Goal: Task Accomplishment & Management: Complete application form

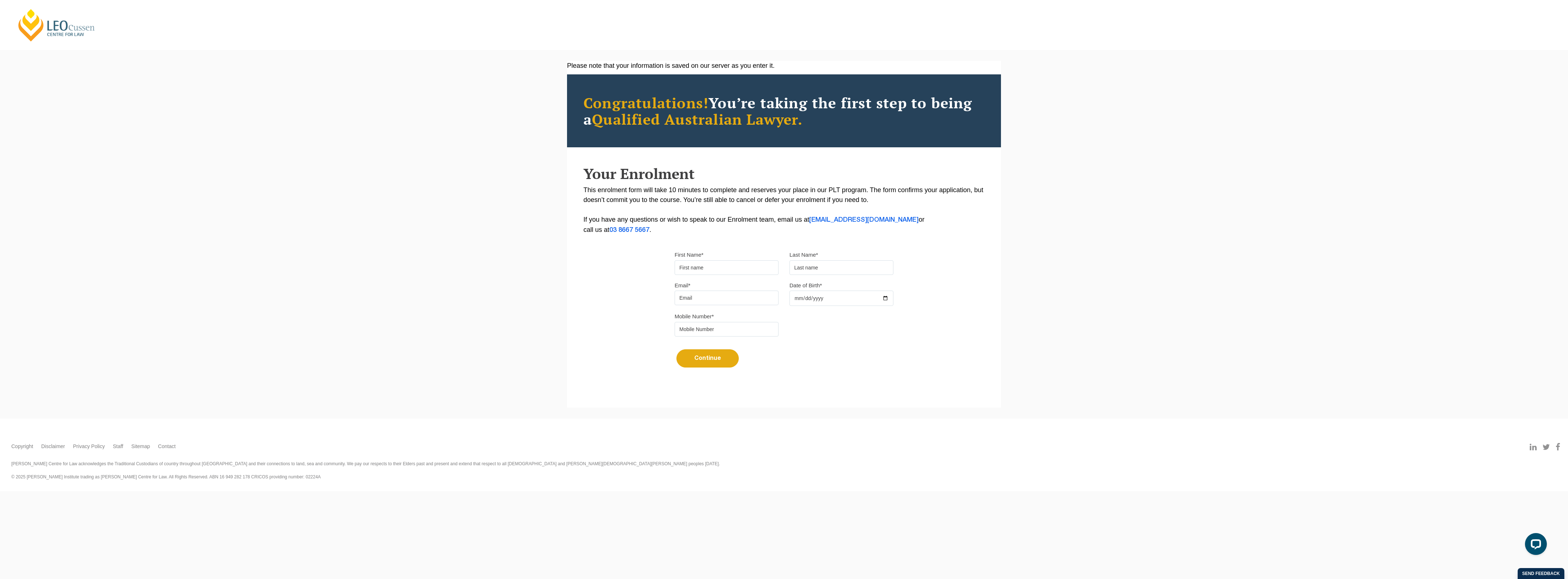
click at [710, 271] on input "First Name*" at bounding box center [726, 268] width 104 height 15
type input "[PERSON_NAME]"
type input "[EMAIL_ADDRESS][DOMAIN_NAME]"
type input "0417367327"
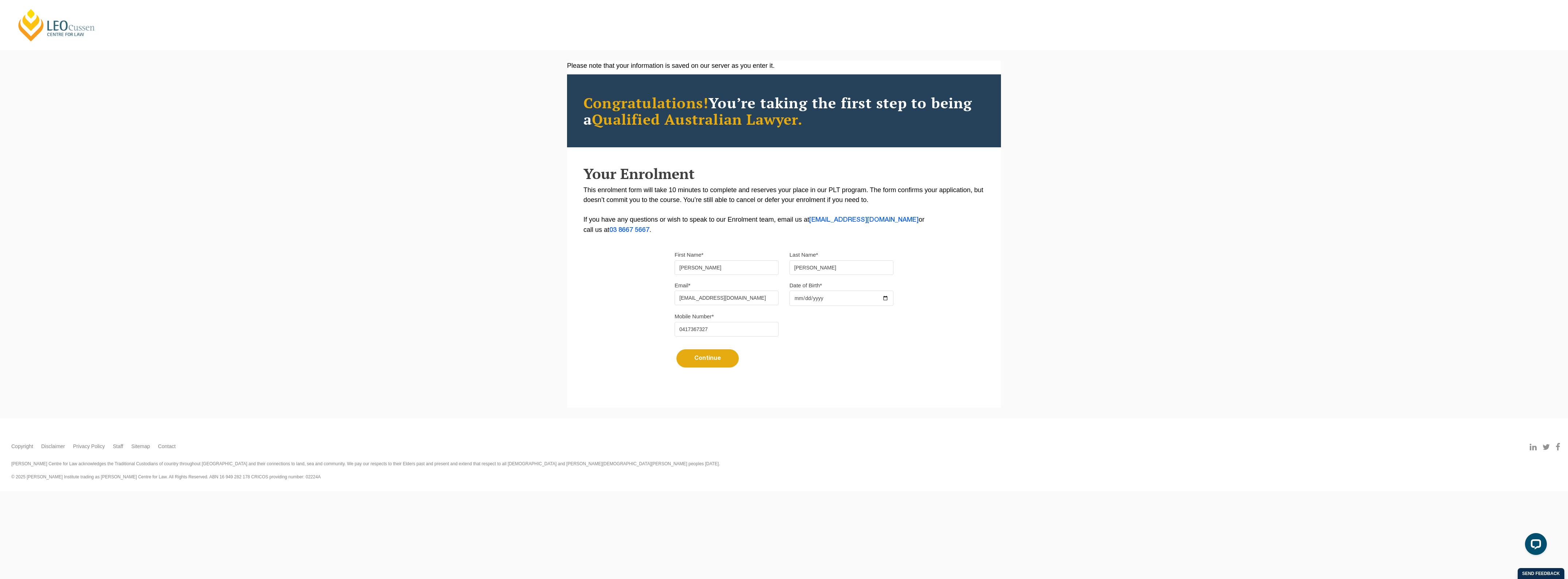
click at [823, 303] on input "Date of Birth*" at bounding box center [842, 298] width 104 height 15
type input "[DATE]"
click at [708, 361] on button "Continue" at bounding box center [708, 359] width 62 height 18
click at [761, 301] on input "[EMAIL_ADDRESS][DOMAIN_NAME]" at bounding box center [726, 298] width 104 height 15
drag, startPoint x: 761, startPoint y: 301, endPoint x: 619, endPoint y: 292, distance: 142.3
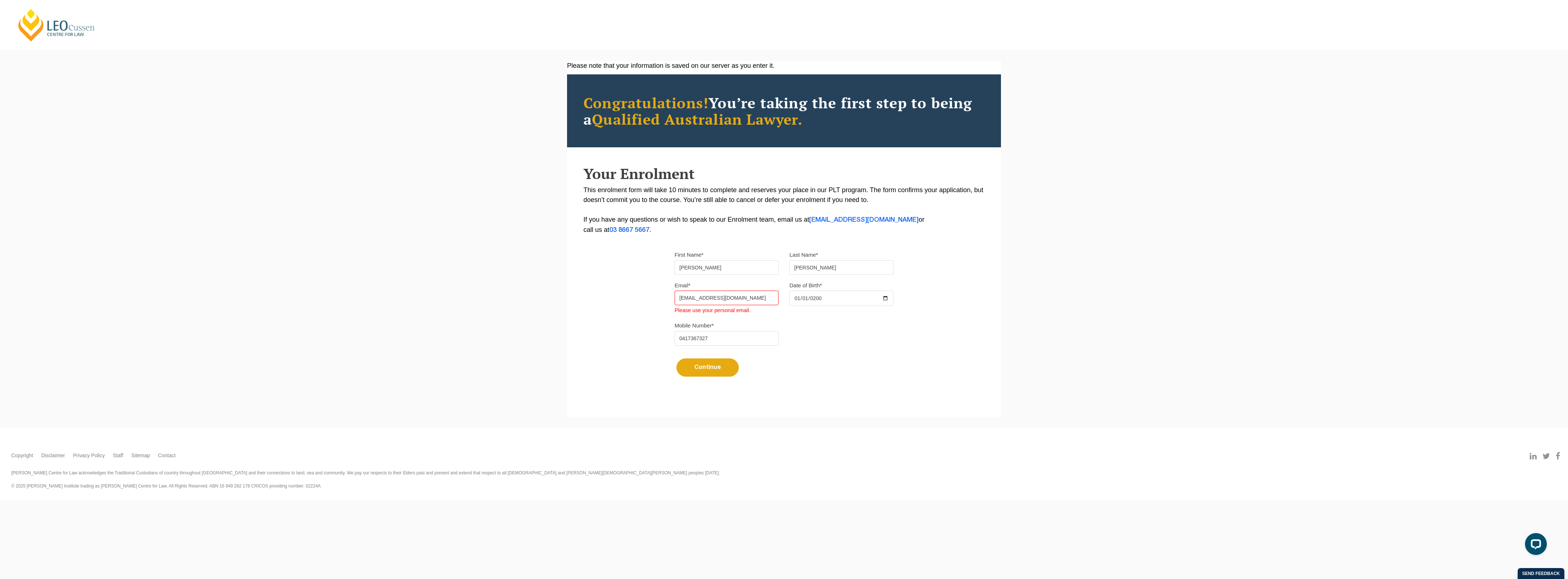
click at [619, 292] on div "Please note that your information is saved on our server as you enter it. Congr…" at bounding box center [784, 228] width 434 height 334
type input "[PERSON_NAME][EMAIL_ADDRESS][PERSON_NAME][DOMAIN_NAME]"
drag, startPoint x: 711, startPoint y: 367, endPoint x: 695, endPoint y: 409, distance: 44.9
click at [695, 409] on div "Please note that your information is saved on our server as you enter it. Congr…" at bounding box center [784, 239] width 434 height 356
click at [702, 366] on button "Continue" at bounding box center [708, 368] width 62 height 18
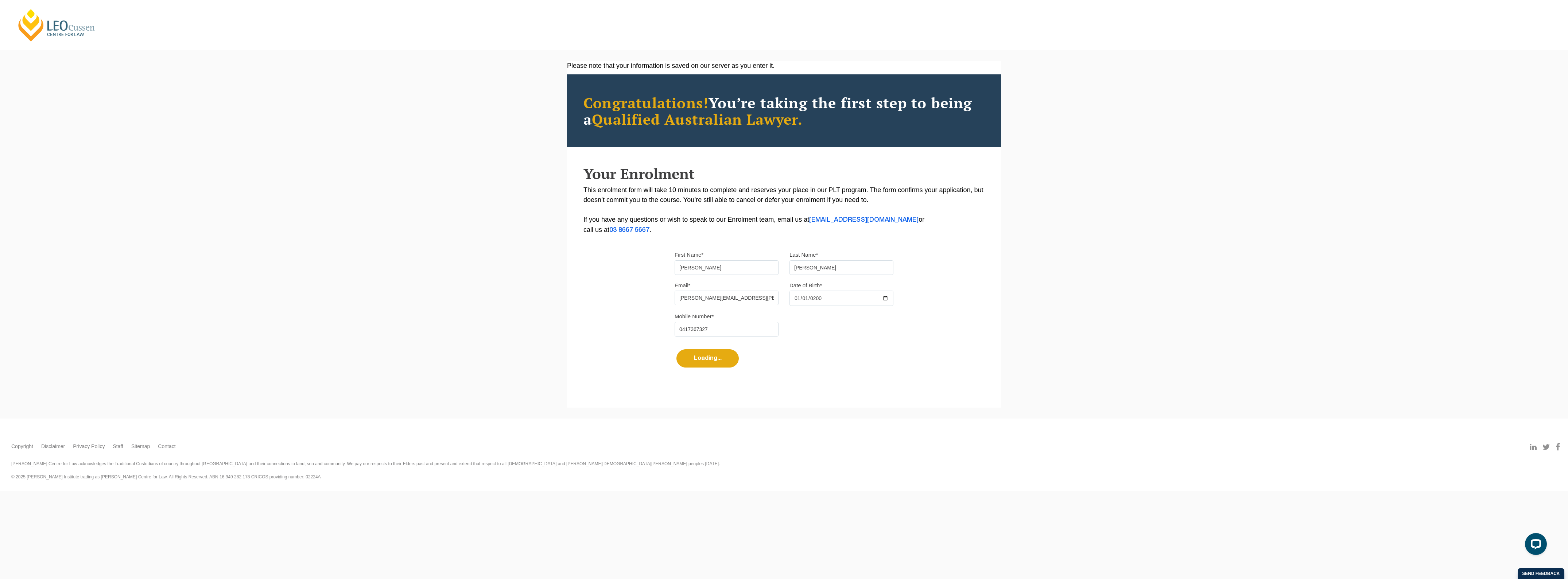
select select
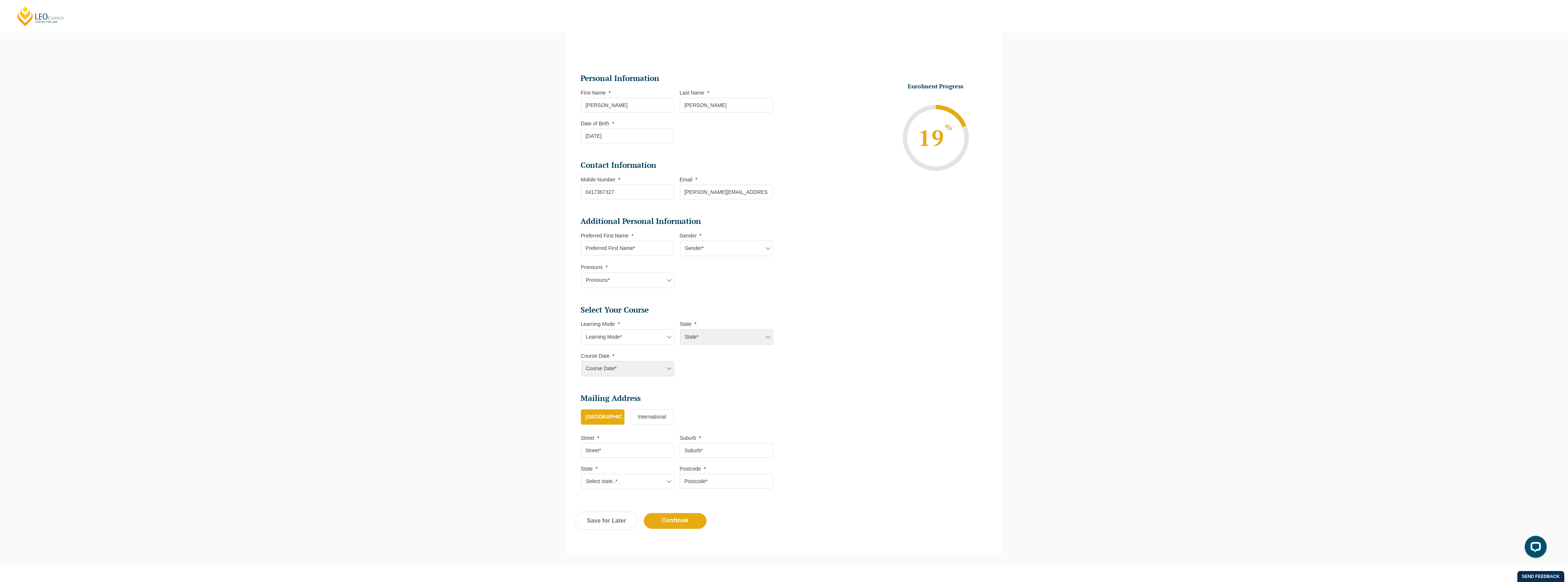
scroll to position [63, 0]
click at [614, 250] on input "Preferred First Name *" at bounding box center [627, 250] width 93 height 15
type input "[PERSON_NAME]"
select select "VIC"
select select
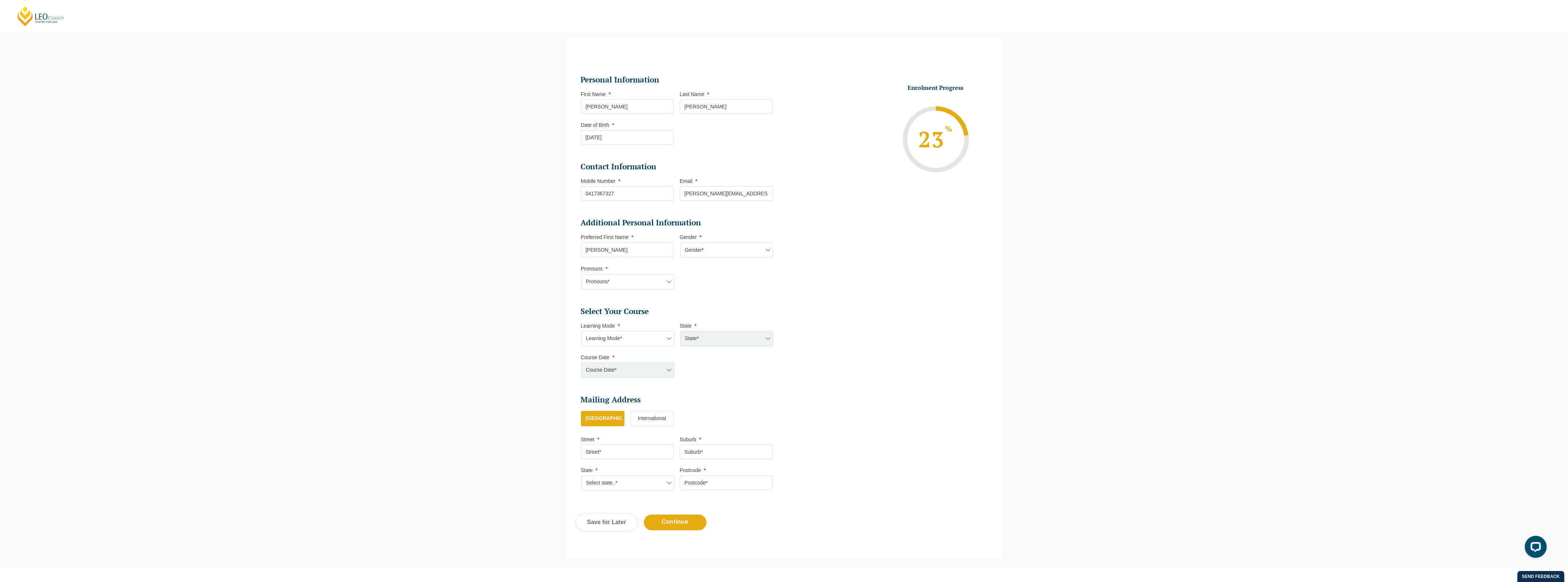
click at [703, 248] on select "Gender* [DEMOGRAPHIC_DATA] [DEMOGRAPHIC_DATA] [DEMOGRAPHIC_DATA] [DEMOGRAPHIC_D…" at bounding box center [727, 250] width 93 height 15
select select "[DEMOGRAPHIC_DATA]"
click at [680, 242] on select "Gender* [DEMOGRAPHIC_DATA] [DEMOGRAPHIC_DATA] [DEMOGRAPHIC_DATA] [DEMOGRAPHIC_D…" at bounding box center [727, 250] width 93 height 15
click at [634, 277] on select "Pronouns* She/Her/Hers He/Him/His They/Them/Theirs Other Prefer not to disclose" at bounding box center [627, 282] width 93 height 15
click at [581, 274] on select "Pronouns* She/Her/Hers He/Him/His They/Them/Theirs Other Prefer not to disclose" at bounding box center [627, 282] width 93 height 15
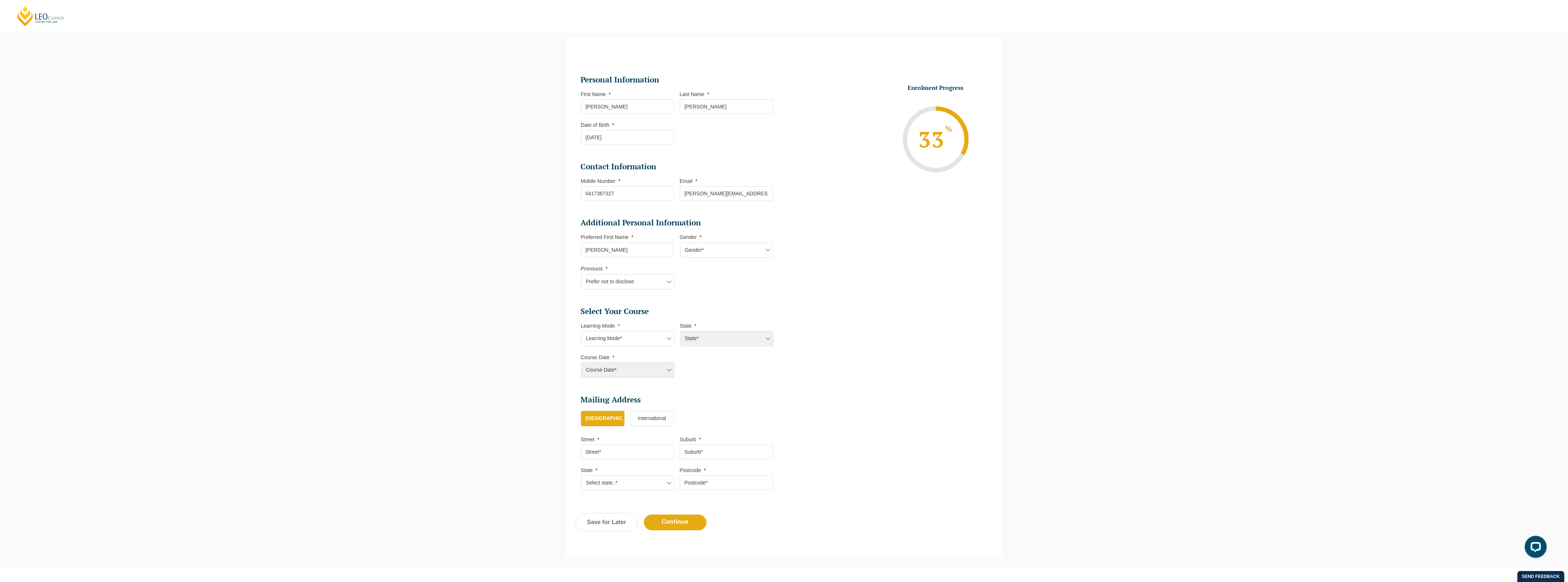
click at [616, 280] on select "Pronouns* She/Her/Hers He/Him/His They/Them/Theirs Other Prefer not to disclose" at bounding box center [627, 282] width 93 height 15
select select "She/Her/Hers"
click at [581, 274] on select "Pronouns* She/Her/Hers He/Him/His They/Them/Theirs Other Prefer not to disclose" at bounding box center [627, 282] width 93 height 15
click at [614, 341] on select "Learning Mode* Online Full Time Learning Online Part Time Learning Blended Full…" at bounding box center [627, 338] width 93 height 15
select select "Online Full Time Learning"
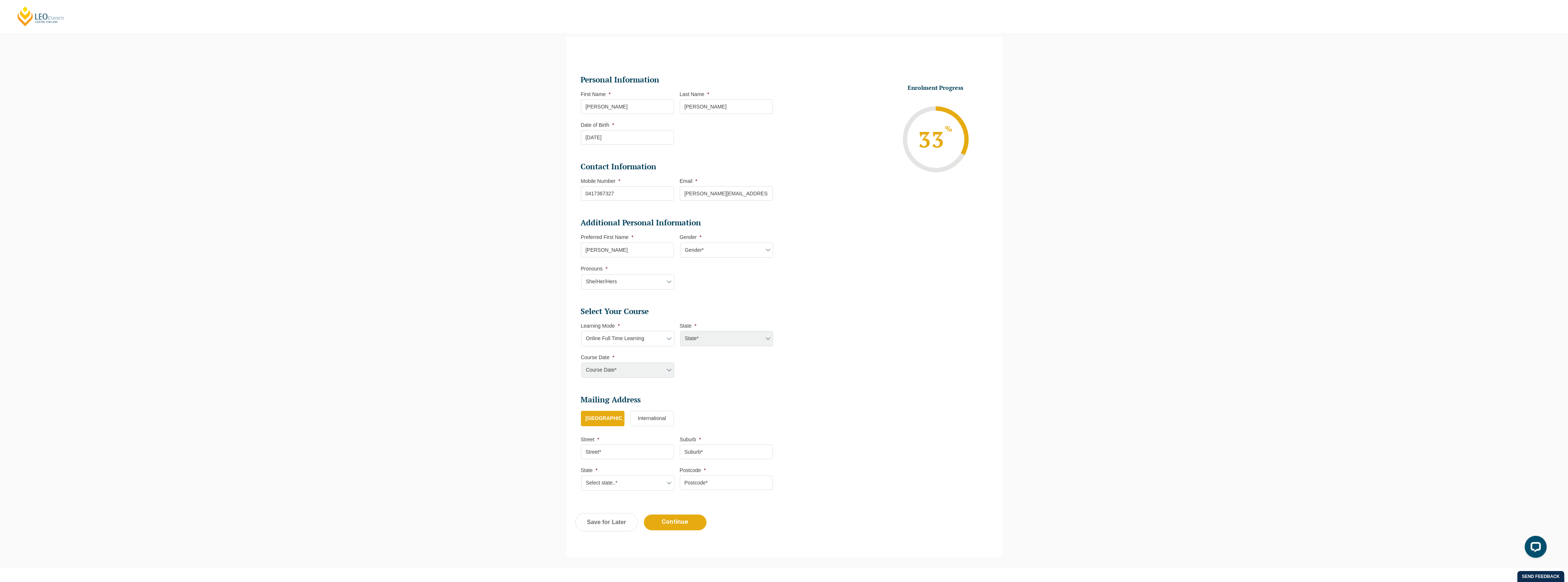
click at [581, 331] on select "Learning Mode* Online Full Time Learning Online Part Time Learning Blended Full…" at bounding box center [627, 338] width 93 height 15
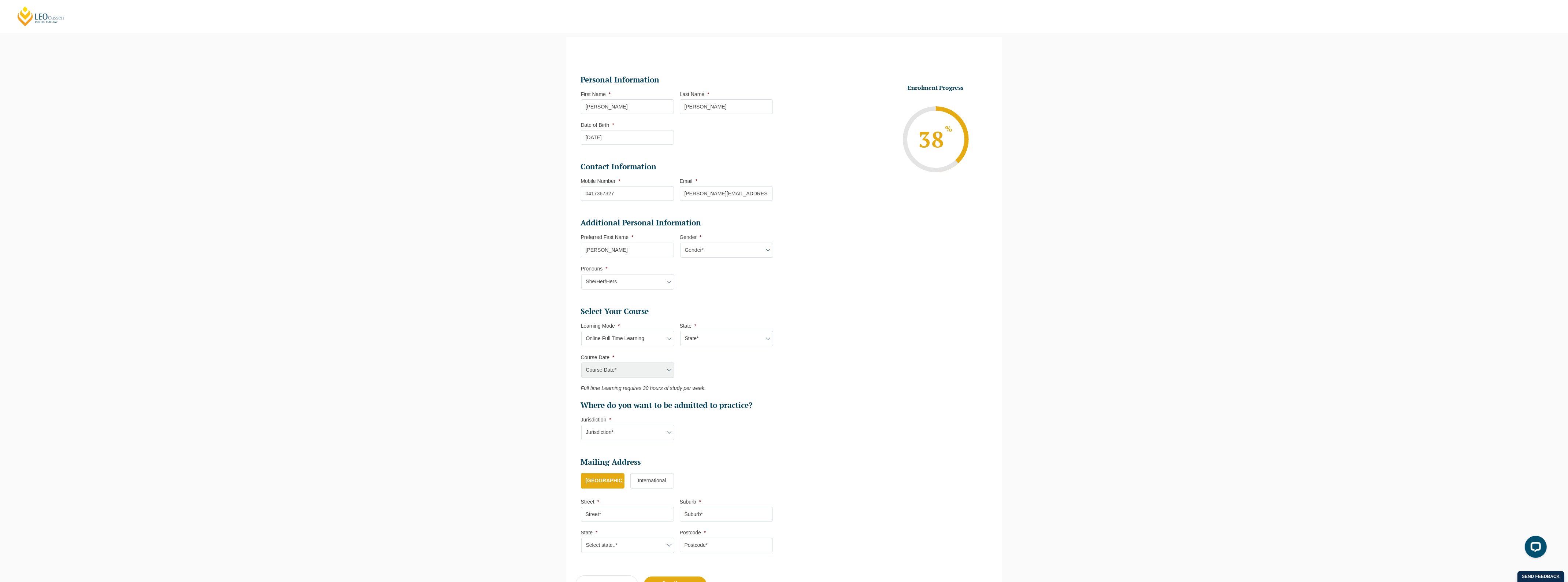
click at [712, 340] on select "State* National (ACT/NSW, VIC, QLD, SA, WA)" at bounding box center [727, 338] width 93 height 15
click at [716, 340] on select "State* National (ACT/NSW, VIC, QLD, SA, WA)" at bounding box center [727, 338] width 93 height 15
select select "National (ACT/NSW, VIC, QLD, SA, WA)"
click at [680, 331] on select "State* National (ACT/NSW, VIC, QLD, SA, WA)" at bounding box center [727, 338] width 93 height 15
click at [656, 369] on select "Course Date* December 2025 (08-Dec-2025 to 16-May-2026) January 2026 (27-Jan-20…" at bounding box center [627, 370] width 93 height 15
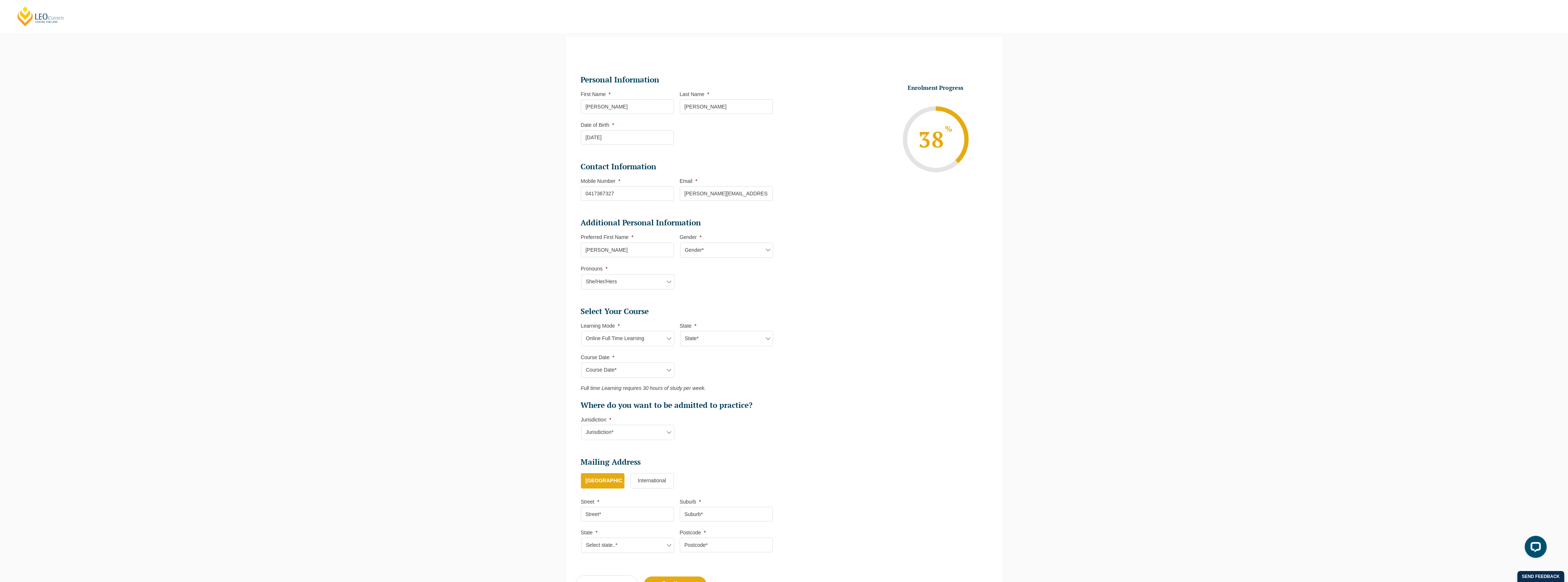
select select "[DATE] ([DATE] to [DATE])"
click at [581, 362] on select "Course Date* December 2025 (08-Dec-2025 to 16-May-2026) January 2026 (27-Jan-20…" at bounding box center [627, 370] width 93 height 15
type input "Intake [DATE] FT"
type input "Practical Legal Training (NAT)"
select select "NAT PLT (JAN) 2026 Full Time Online"
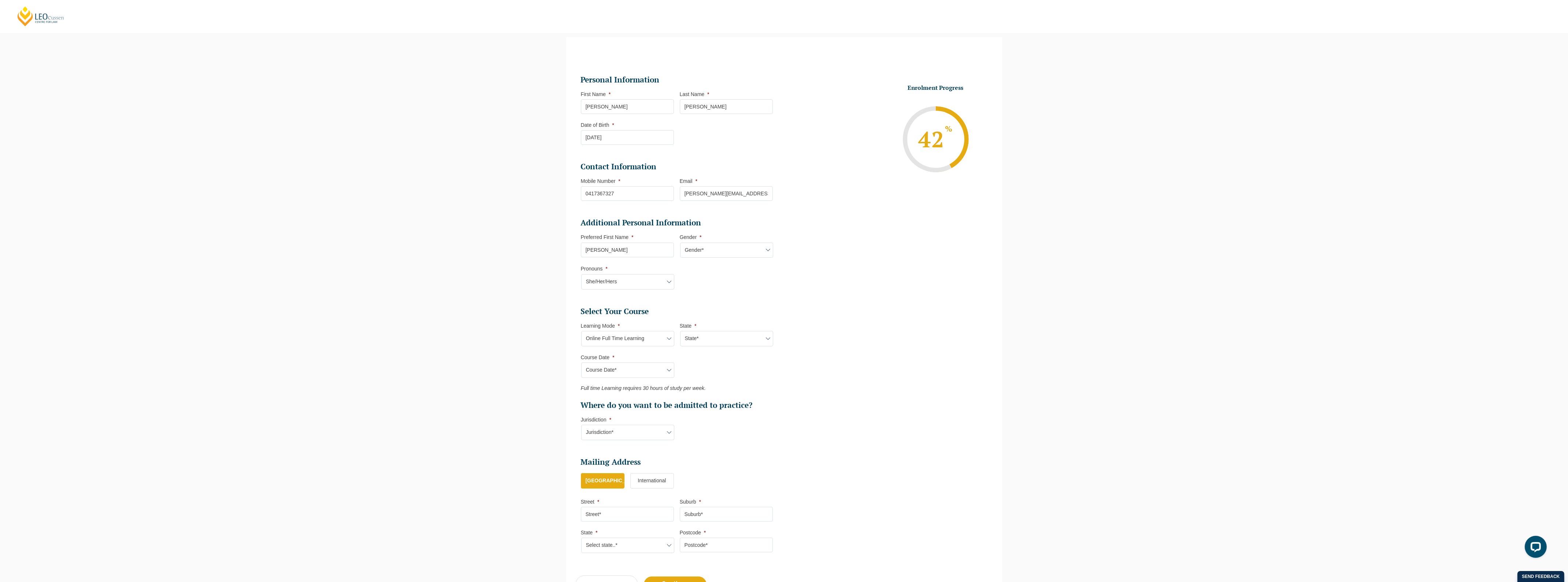
click at [626, 430] on select "Jurisdiction* VIC ACT/NSW SA WA QLD" at bounding box center [627, 432] width 93 height 15
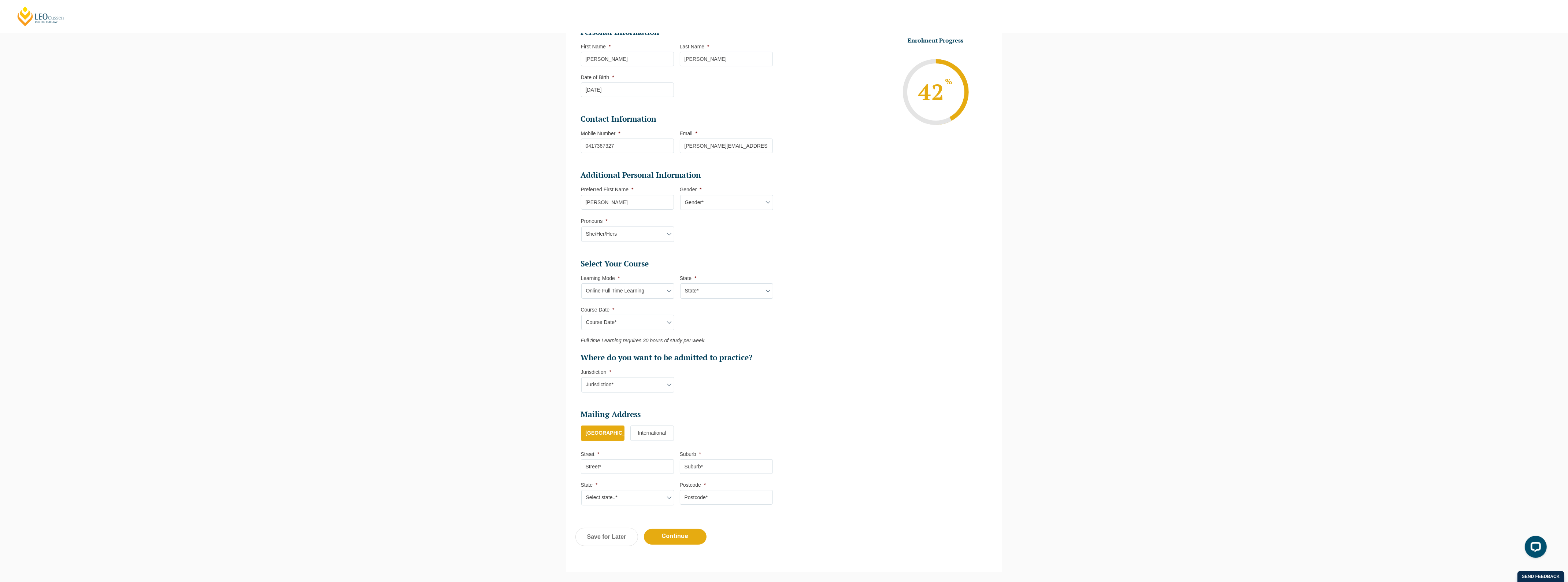
scroll to position [184, 0]
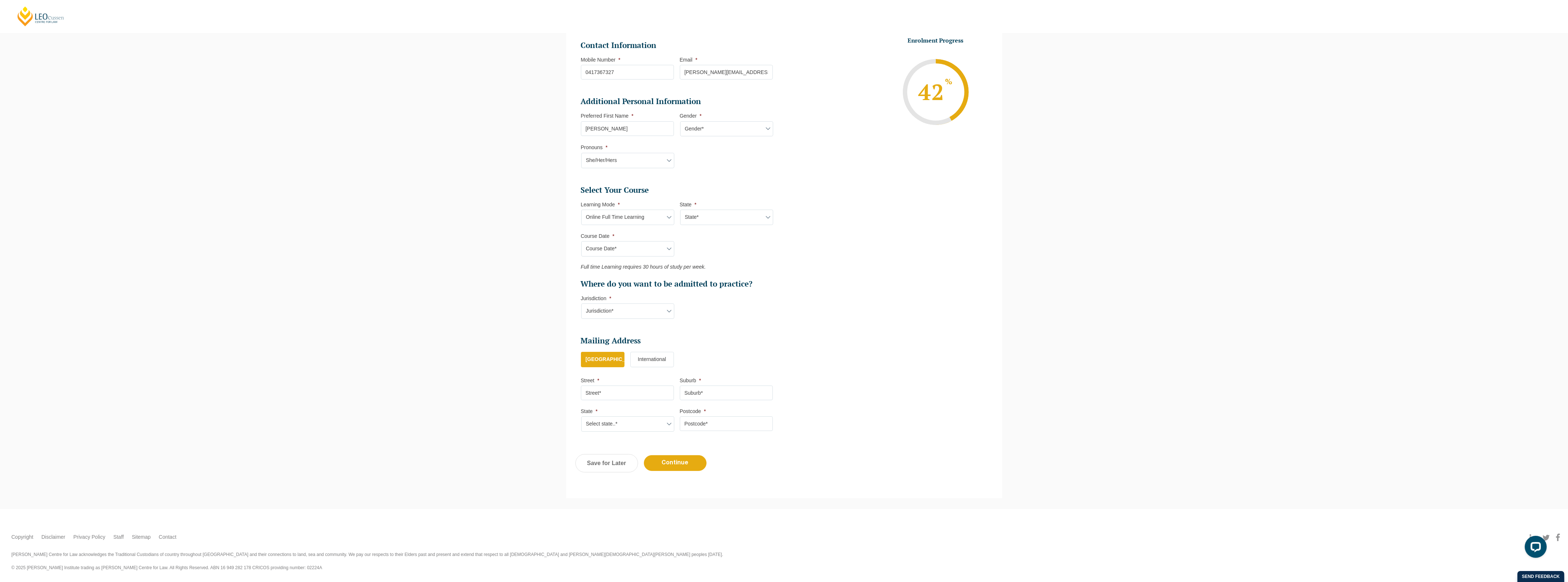
click at [642, 312] on select "Jurisdiction* VIC ACT/NSW SA WA QLD" at bounding box center [627, 311] width 93 height 15
select select "ACT/NSW"
click at [581, 304] on select "Jurisdiction* VIC ACT/NSW SA WA QLD" at bounding box center [627, 311] width 93 height 15
click at [675, 463] on input "Continue" at bounding box center [675, 463] width 62 height 16
select select "Online Full Time Learning"
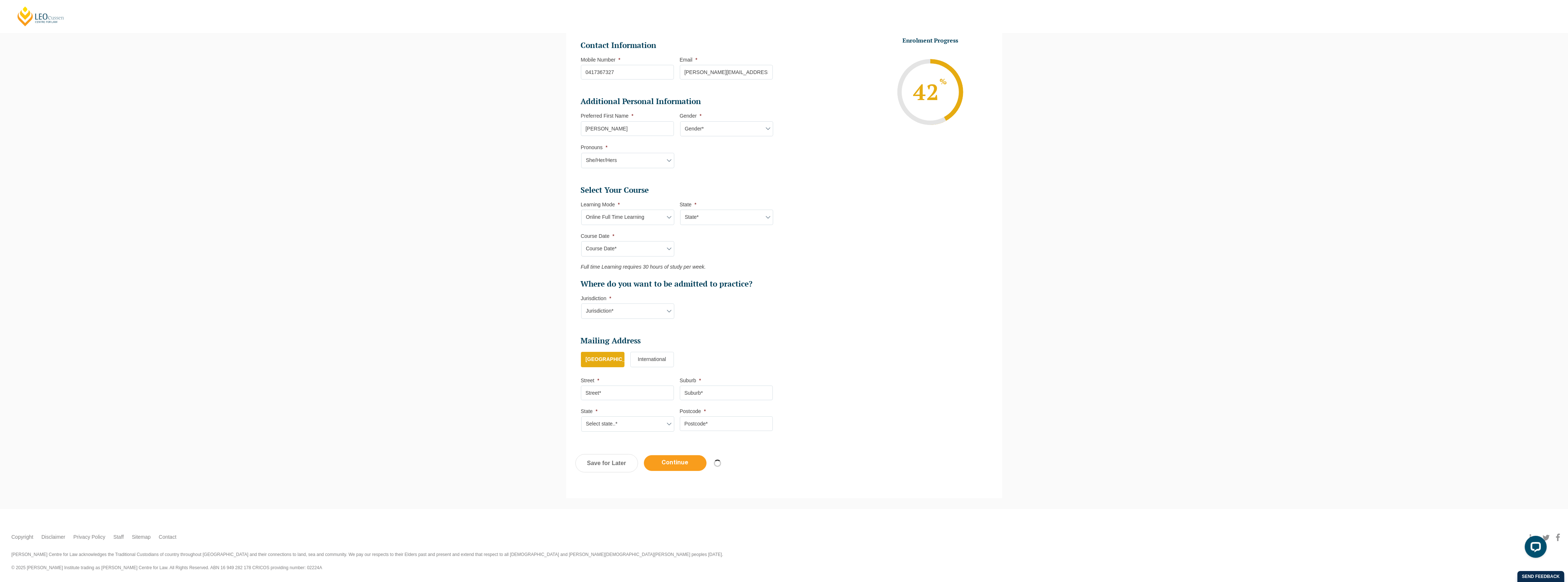
select select "National (ACT/NSW, VIC, QLD, SA, WA)"
select select
select select "[DATE] ([DATE] to [DATE])"
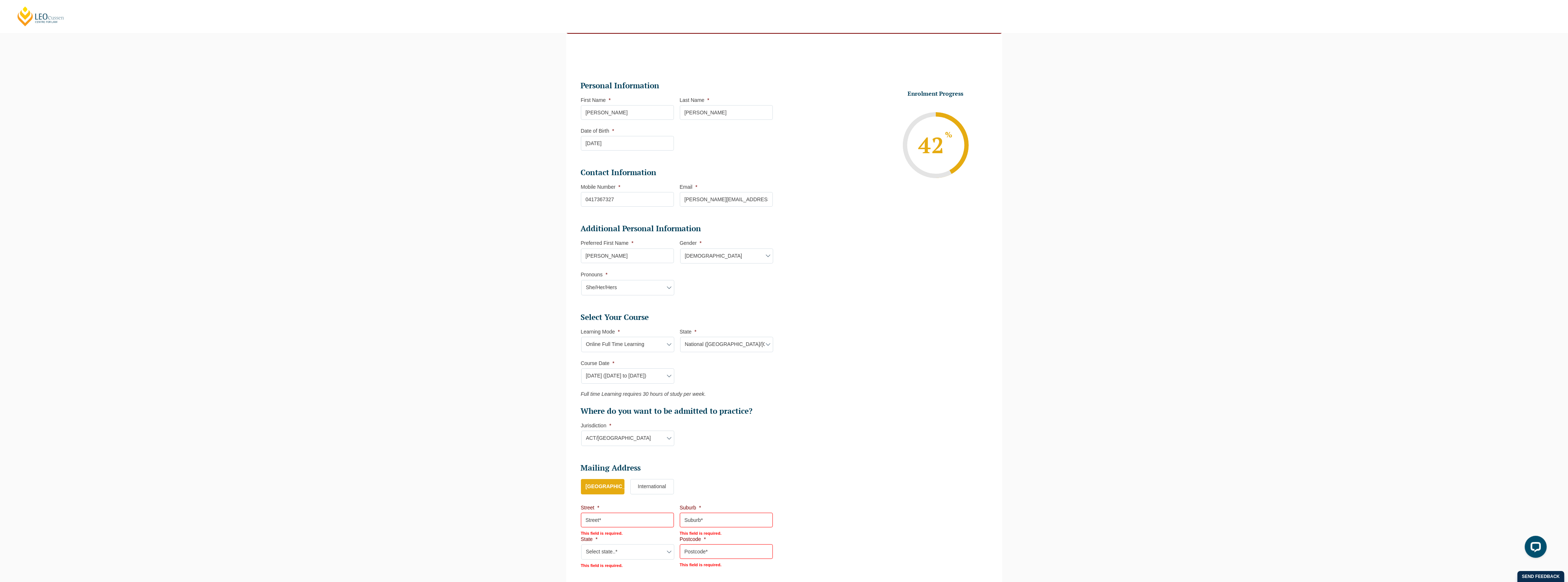
scroll to position [113, 0]
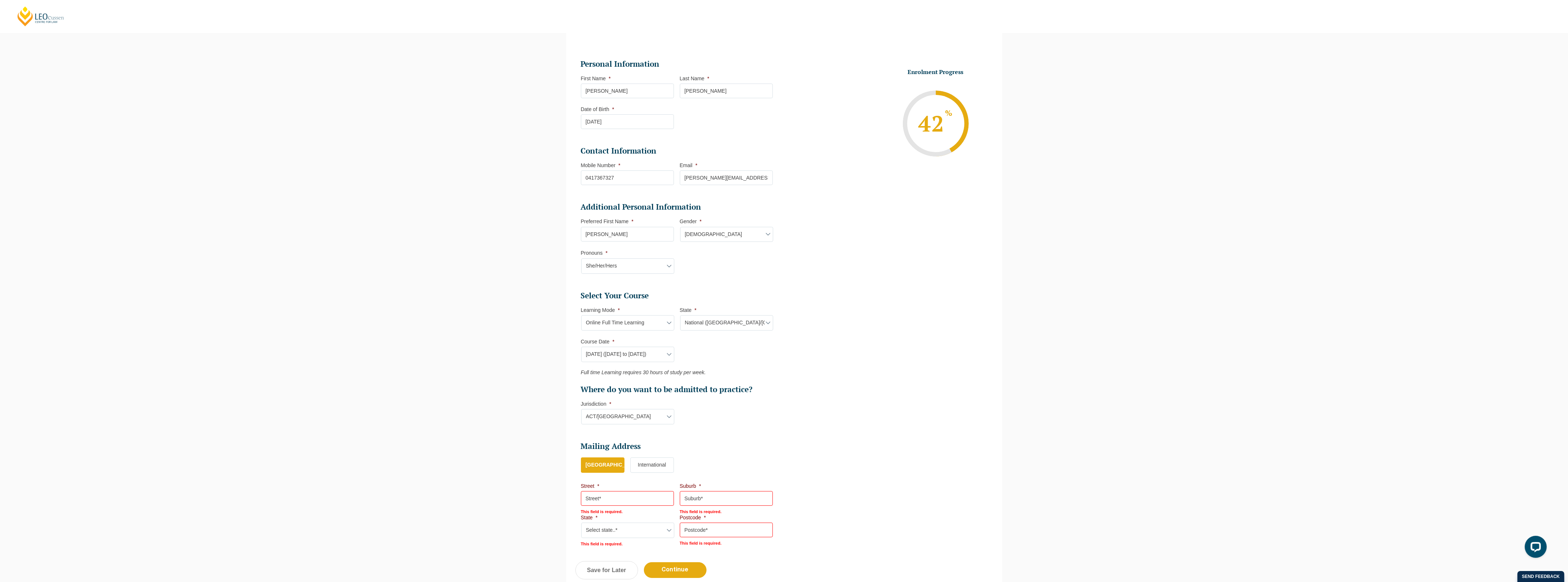
click at [629, 498] on input "Street *" at bounding box center [627, 498] width 93 height 15
type input "[STREET_ADDRESS]"
type input "[PERSON_NAME]"
select select "VIC"
type input "3103"
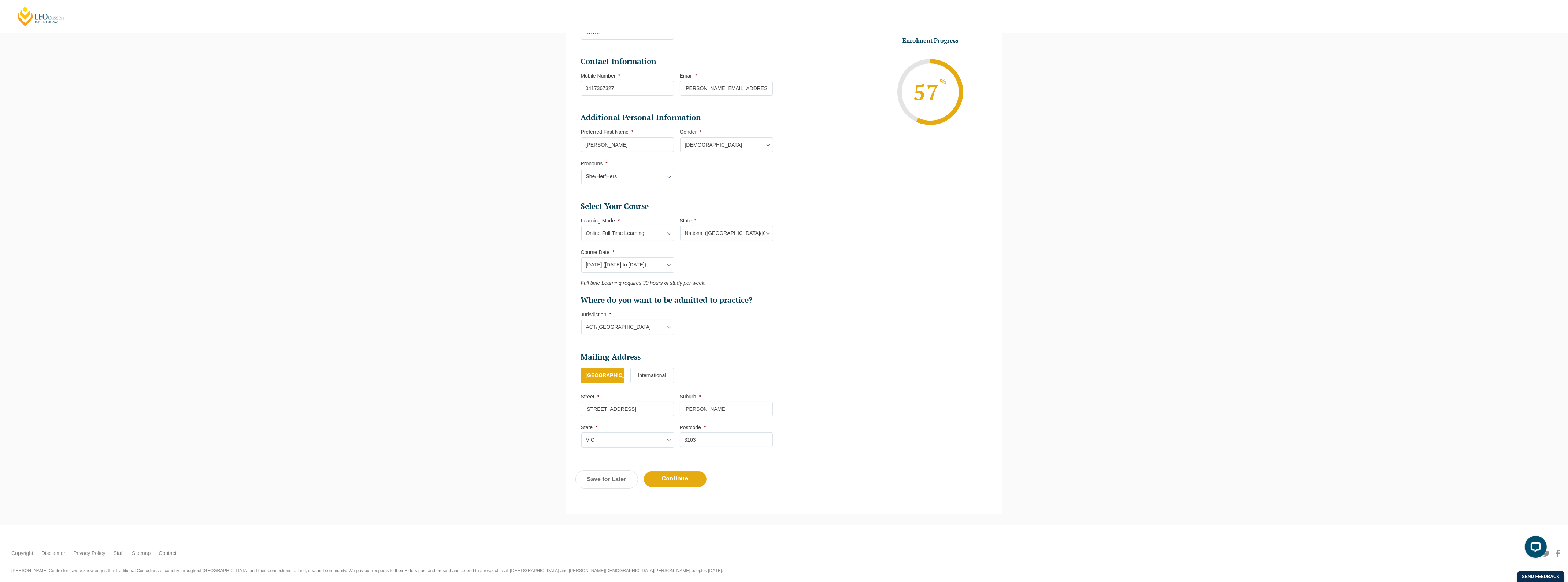
scroll to position [217, 0]
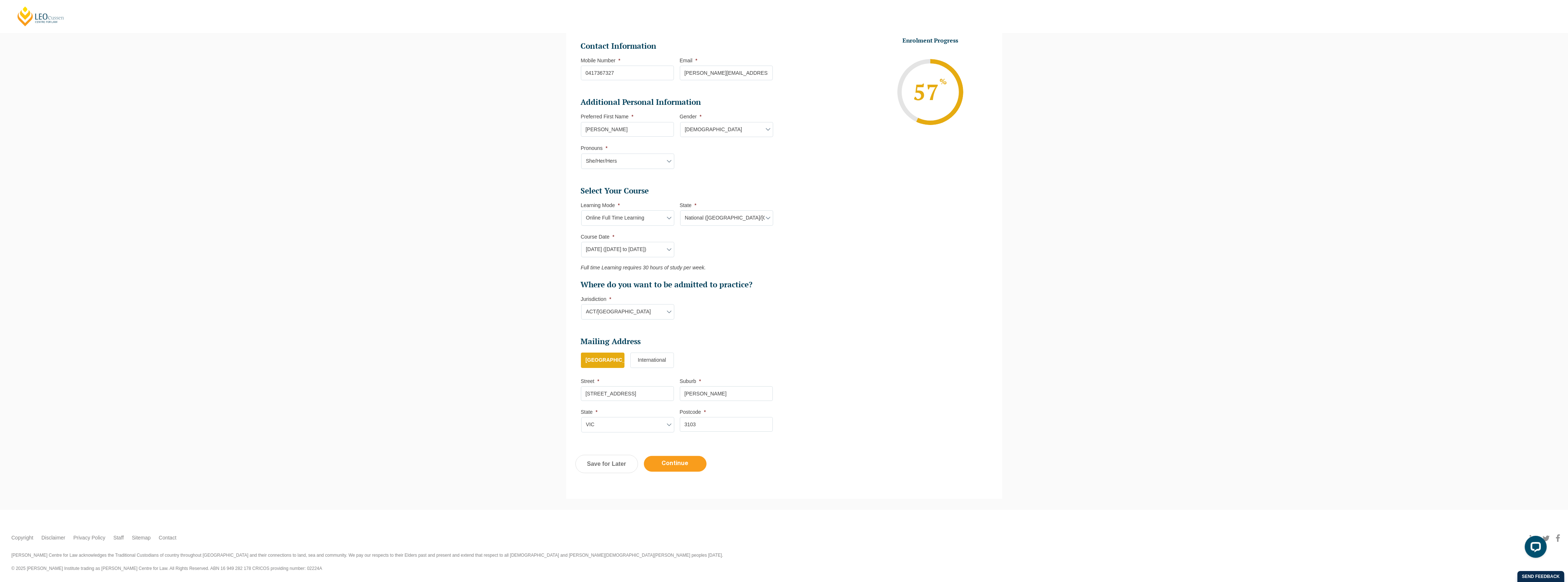
click at [681, 463] on input "Continue" at bounding box center [675, 464] width 62 height 16
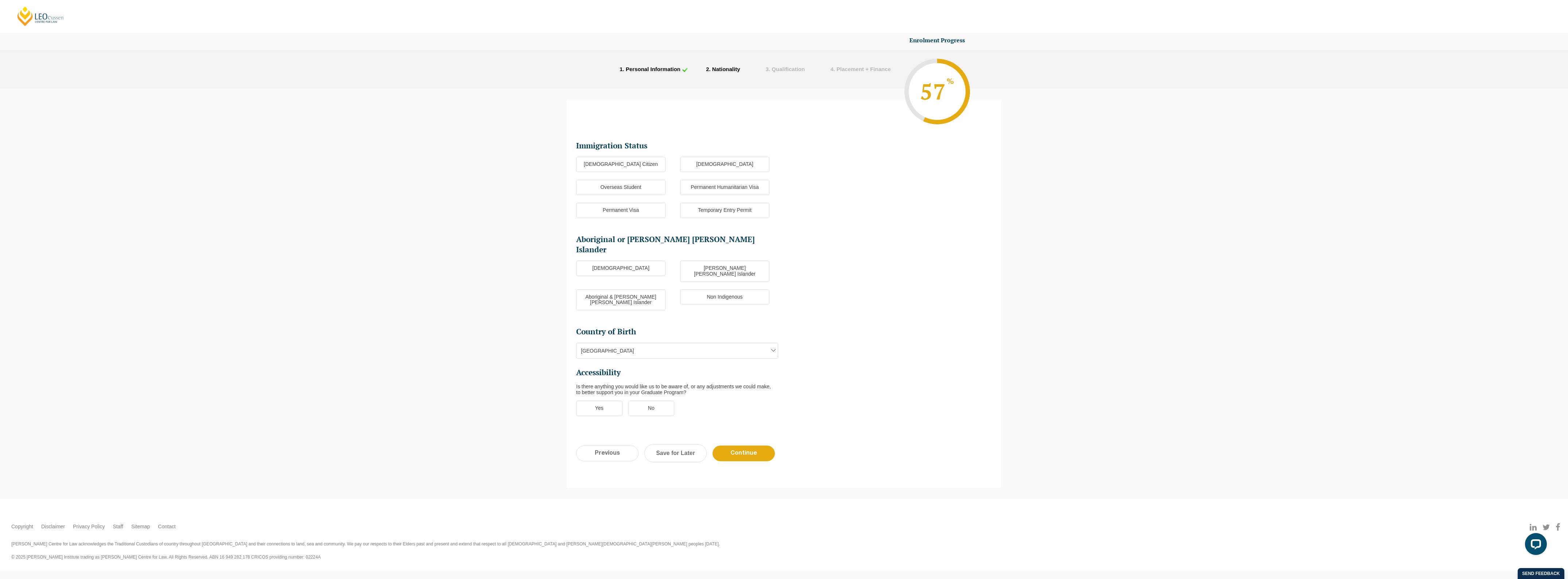
scroll to position [0, 0]
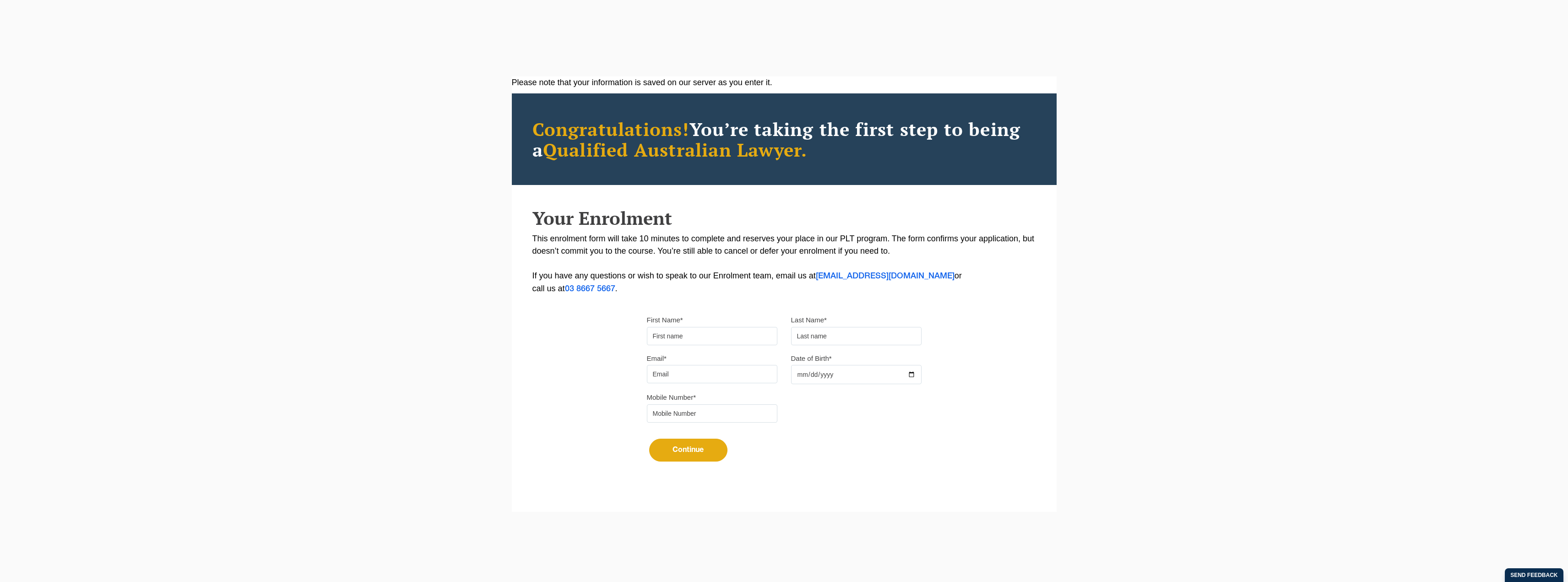
click at [672, 333] on input "First Name*" at bounding box center [712, 337] width 131 height 18
type input "[PERSON_NAME]"
type input "[EMAIL_ADDRESS][DOMAIN_NAME]"
type input "0417367327"
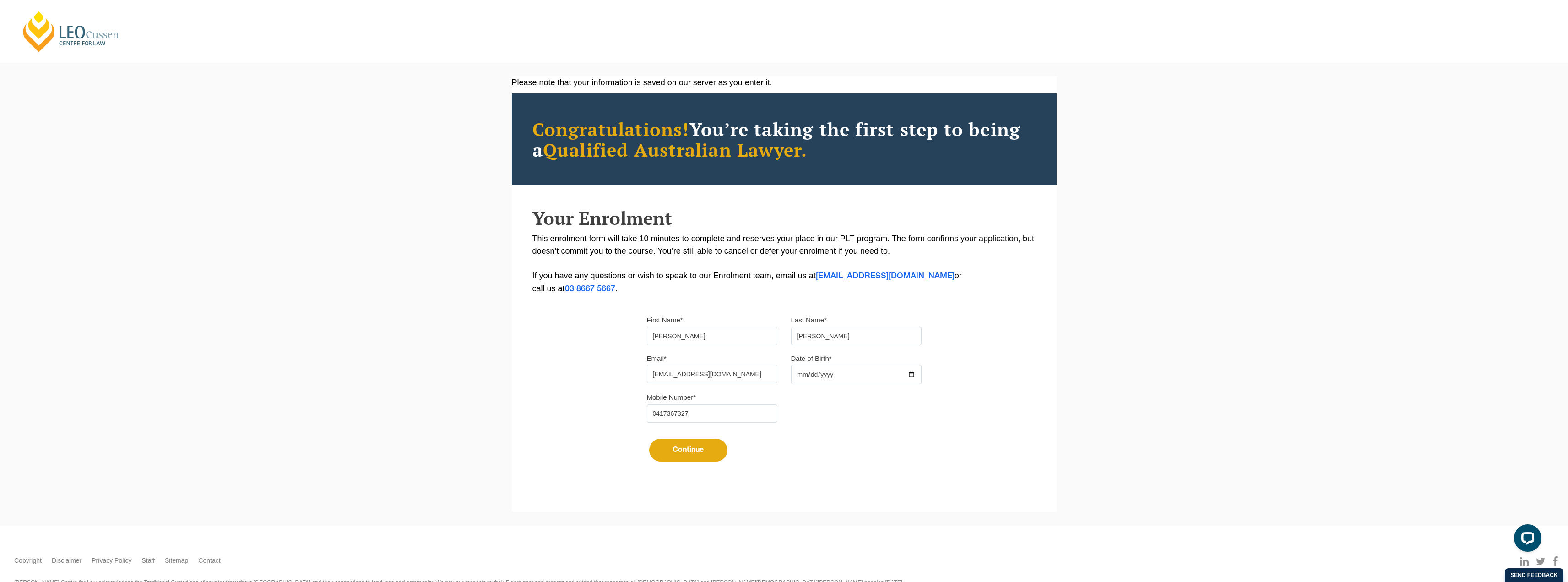
click at [799, 373] on input "Date of Birth*" at bounding box center [856, 374] width 131 height 19
type input "[DATE]"
click at [686, 449] on button "Continue" at bounding box center [688, 450] width 78 height 23
click at [694, 375] on input "[EMAIL_ADDRESS][DOMAIN_NAME]" at bounding box center [712, 374] width 131 height 18
drag, startPoint x: 744, startPoint y: 374, endPoint x: 625, endPoint y: 370, distance: 119.1
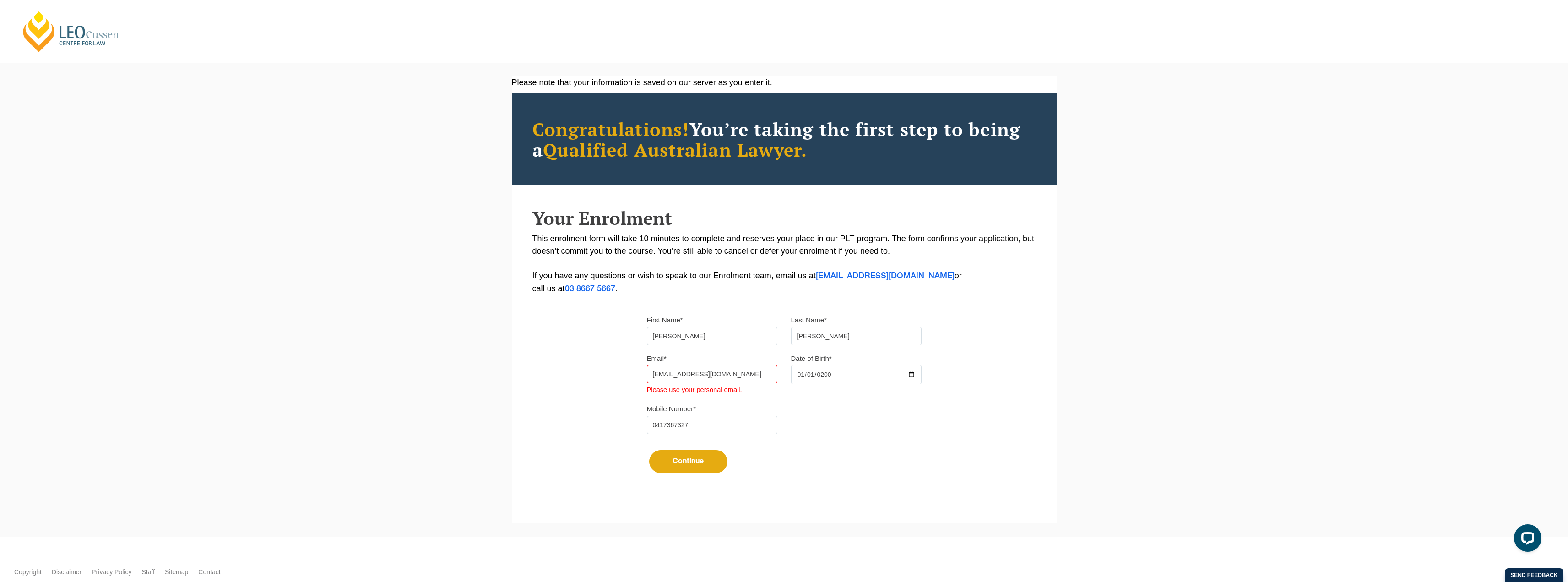
click at [625, 370] on div "Please note that your information is saved on our server as you enter it. Congr…" at bounding box center [784, 286] width 545 height 420
type input "[PERSON_NAME][EMAIL_ADDRESS][PERSON_NAME][DOMAIN_NAME]"
click at [665, 454] on button "Continue" at bounding box center [688, 462] width 78 height 23
select select
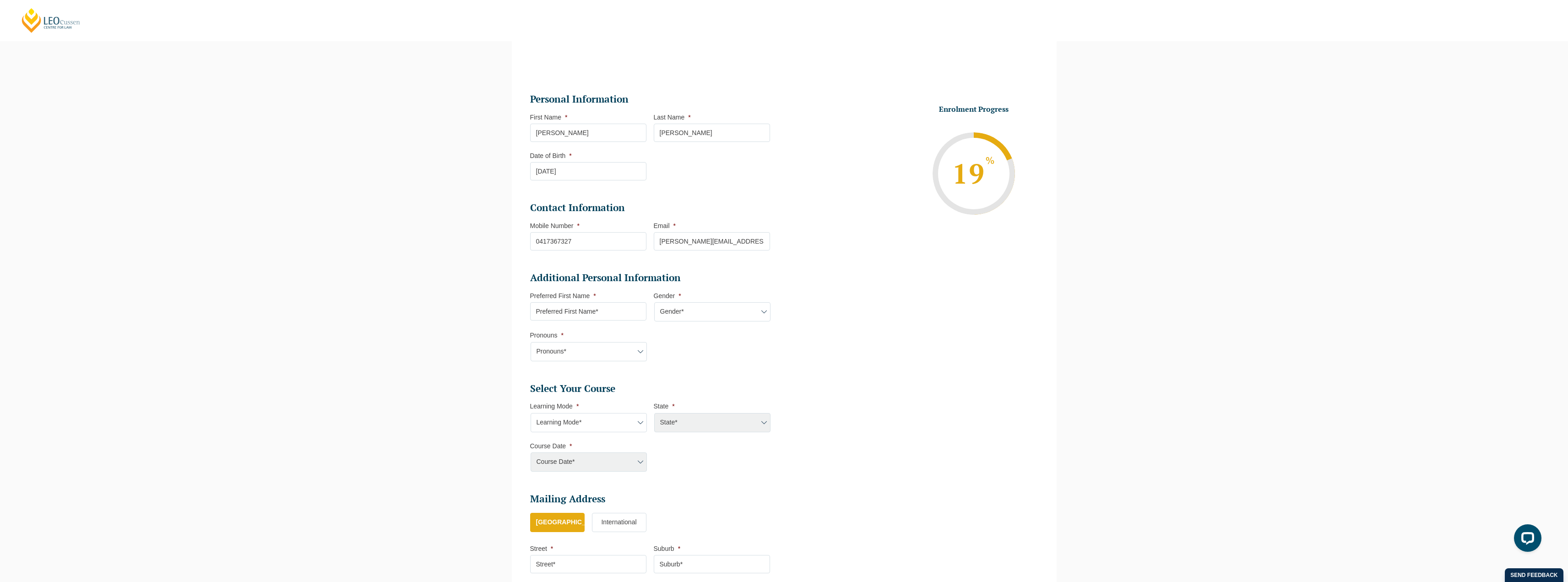
scroll to position [80, 0]
click at [592, 314] on input "Preferred First Name *" at bounding box center [588, 312] width 116 height 18
click at [619, 314] on input "Preferred First Name *" at bounding box center [588, 312] width 116 height 18
type input "[PERSON_NAME]"
click at [690, 309] on select "Gender* [DEMOGRAPHIC_DATA] [DEMOGRAPHIC_DATA] [DEMOGRAPHIC_DATA] [DEMOGRAPHIC_D…" at bounding box center [713, 312] width 116 height 19
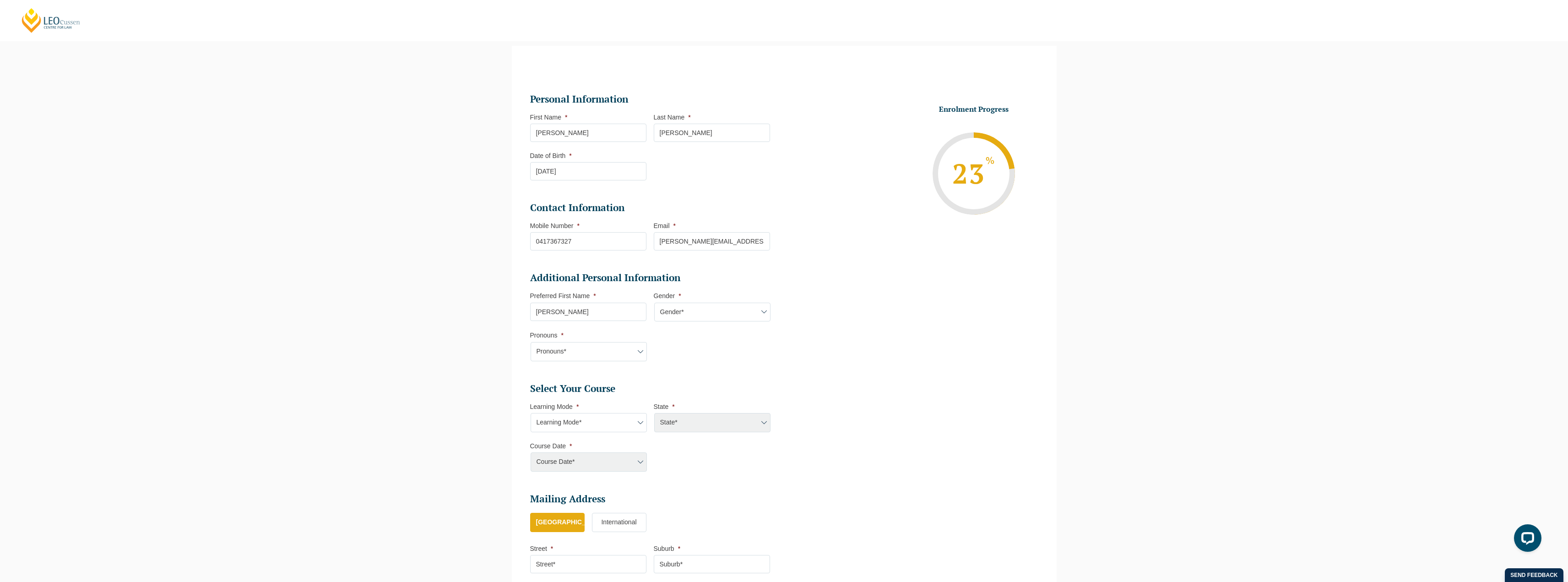
select select "[DEMOGRAPHIC_DATA]"
click at [654, 303] on select "Gender* [DEMOGRAPHIC_DATA] [DEMOGRAPHIC_DATA] [DEMOGRAPHIC_DATA] [DEMOGRAPHIC_D…" at bounding box center [713, 312] width 116 height 19
click at [597, 353] on select "Pronouns* She/Her/Hers He/Him/His They/Them/Theirs Other Prefer not to disclose" at bounding box center [589, 351] width 116 height 19
select select "She/Her/Hers"
click at [531, 342] on select "Pronouns* She/Her/Hers He/Him/His They/Them/Theirs Other Prefer not to disclose" at bounding box center [589, 351] width 116 height 19
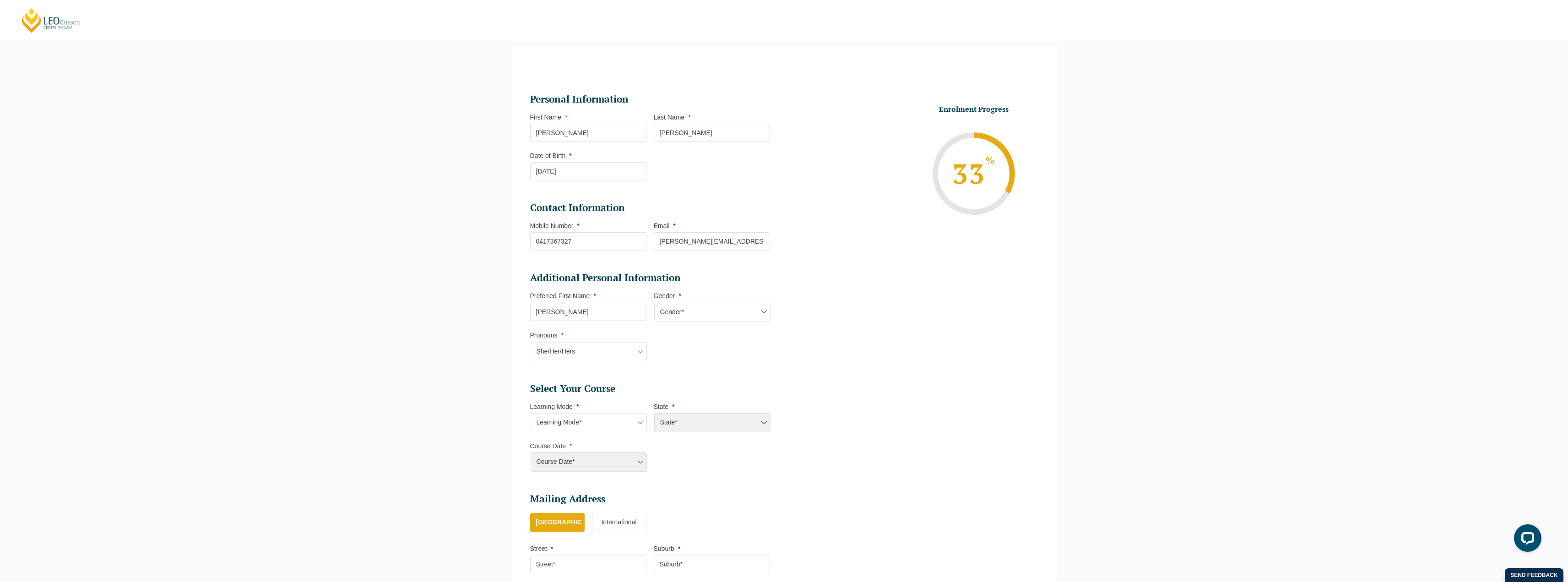
click at [564, 425] on select "Learning Mode* Online Full Time Learning Online Part Time Learning Blended Full…" at bounding box center [589, 422] width 116 height 19
select select "Online Full Time Learning"
click at [531, 413] on select "Learning Mode* Online Full Time Learning Online Part Time Learning Blended Full…" at bounding box center [589, 422] width 116 height 19
click at [670, 423] on select "State* National ([GEOGRAPHIC_DATA], [GEOGRAPHIC_DATA], [GEOGRAPHIC_DATA], [GEOG…" at bounding box center [713, 422] width 116 height 19
select select "National ([GEOGRAPHIC_DATA], [GEOGRAPHIC_DATA], [GEOGRAPHIC_DATA], [GEOGRAPHIC_…"
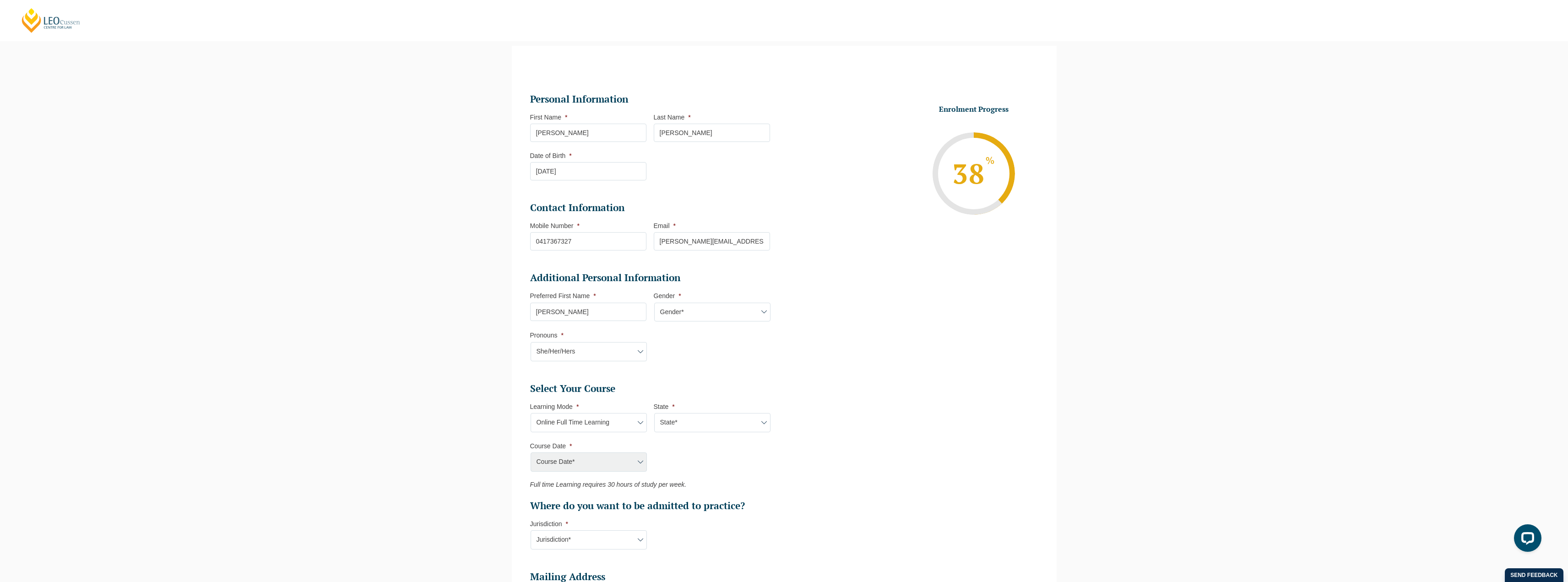
click at [654, 413] on select "State* National ([GEOGRAPHIC_DATA], [GEOGRAPHIC_DATA], [GEOGRAPHIC_DATA], [GEOG…" at bounding box center [713, 422] width 116 height 19
click at [609, 457] on select "Course Date* [DATE] ([DATE] to [DATE]) [DATE] ([DATE] to [DATE]) [DATE] ([DATE]…" at bounding box center [589, 462] width 116 height 19
select select "[DATE] ([DATE] to [DATE])"
click at [531, 453] on select "Course Date* [DATE] ([DATE] to [DATE]) [DATE] ([DATE] to [DATE]) [DATE] ([DATE]…" at bounding box center [589, 462] width 116 height 19
type input "Intake [DATE] FT"
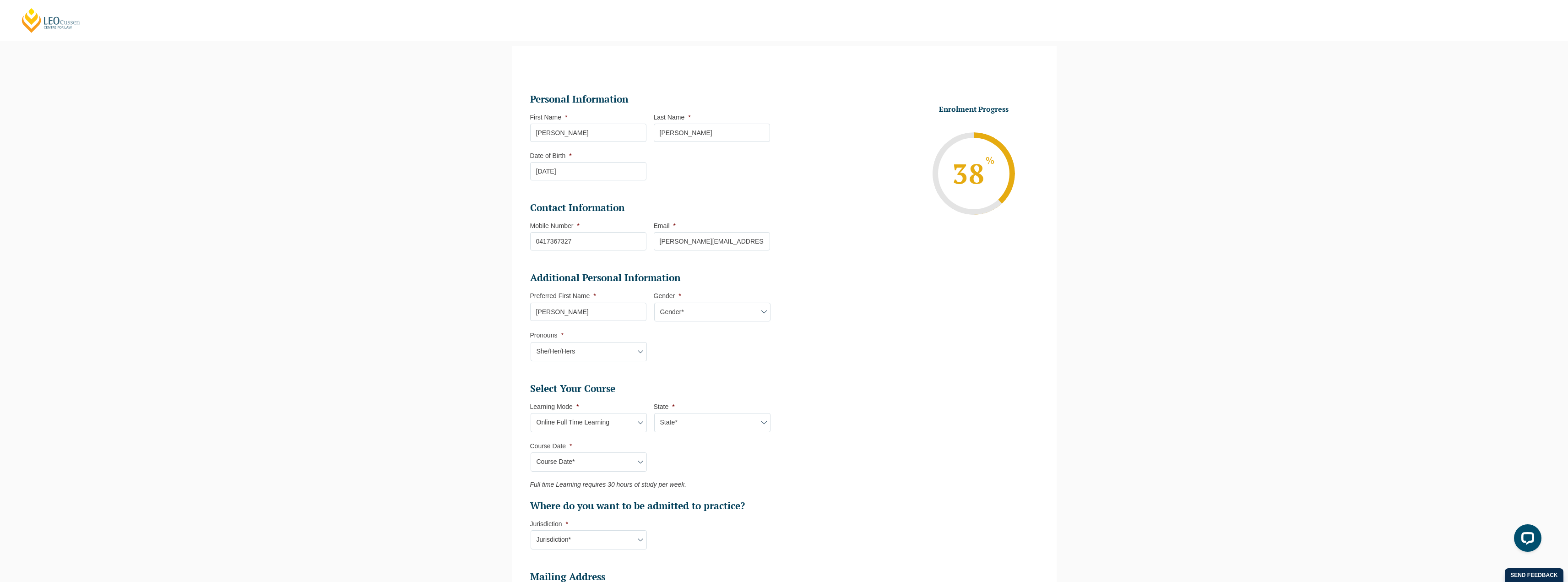
type input "Practical Legal Training (NAT)"
select select "NAT PLT (JAN) 2026 Full Time Online"
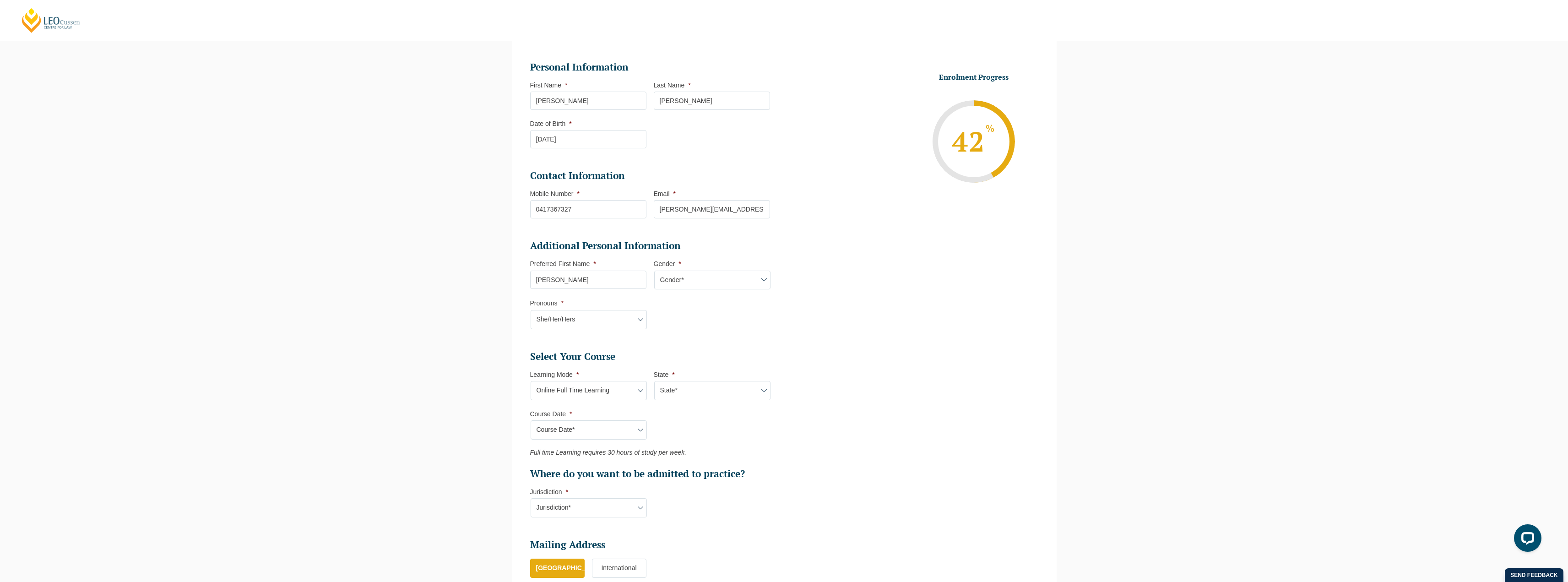
scroll to position [171, 0]
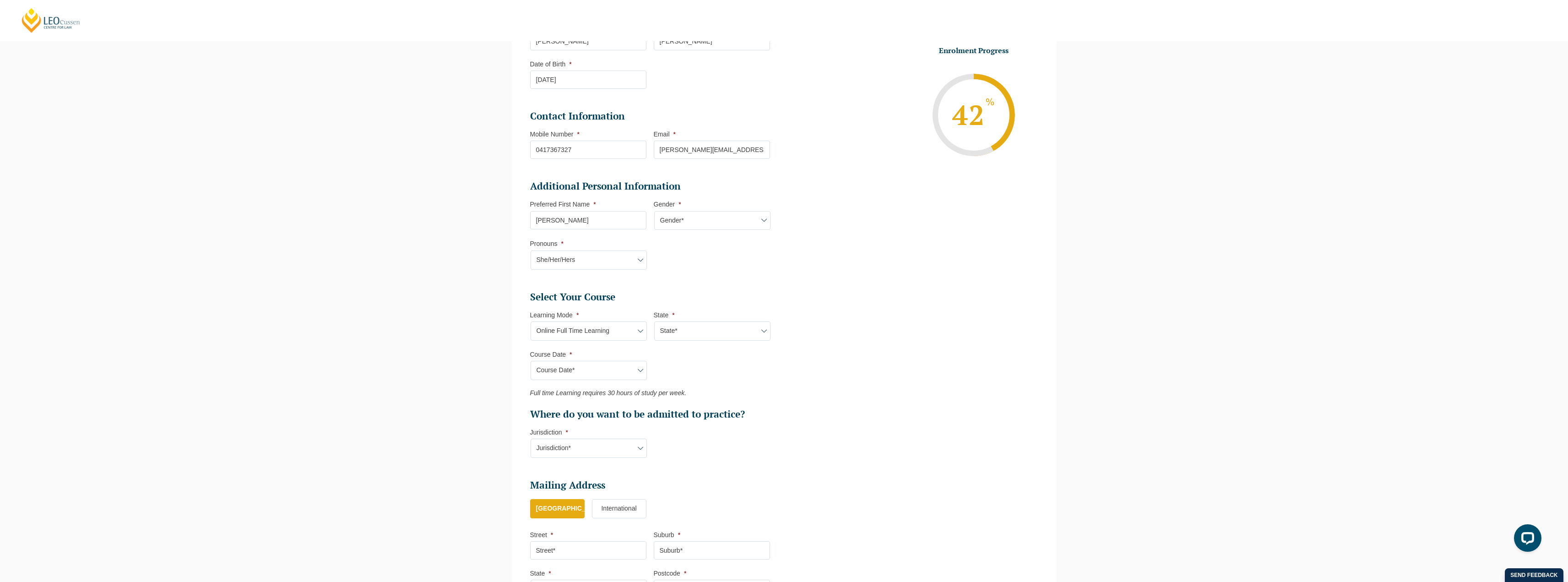
click at [570, 444] on select "Jurisdiction* VIC ACT [GEOGRAPHIC_DATA] SA [GEOGRAPHIC_DATA] [GEOGRAPHIC_DATA]" at bounding box center [589, 448] width 116 height 19
select select "[GEOGRAPHIC_DATA]"
click at [531, 439] on select "Jurisdiction* VIC ACT [GEOGRAPHIC_DATA] SA [GEOGRAPHIC_DATA] [GEOGRAPHIC_DATA]" at bounding box center [589, 448] width 116 height 19
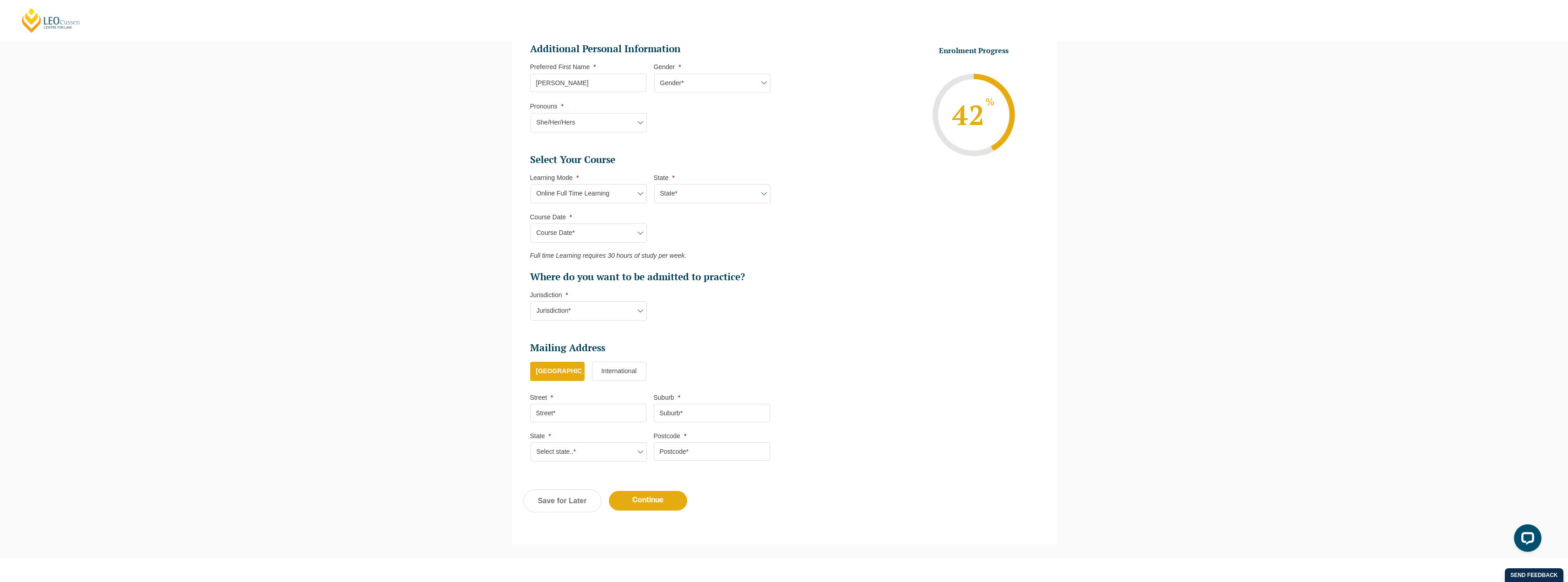
click at [555, 366] on label "[GEOGRAPHIC_DATA]" at bounding box center [557, 371] width 54 height 19
click at [0, 0] on input "[GEOGRAPHIC_DATA]" at bounding box center [0, 0] width 0 height 0
click at [546, 408] on input "Street *" at bounding box center [588, 413] width 116 height 18
type input "[STREET_ADDRESS]"
type input "[PERSON_NAME]"
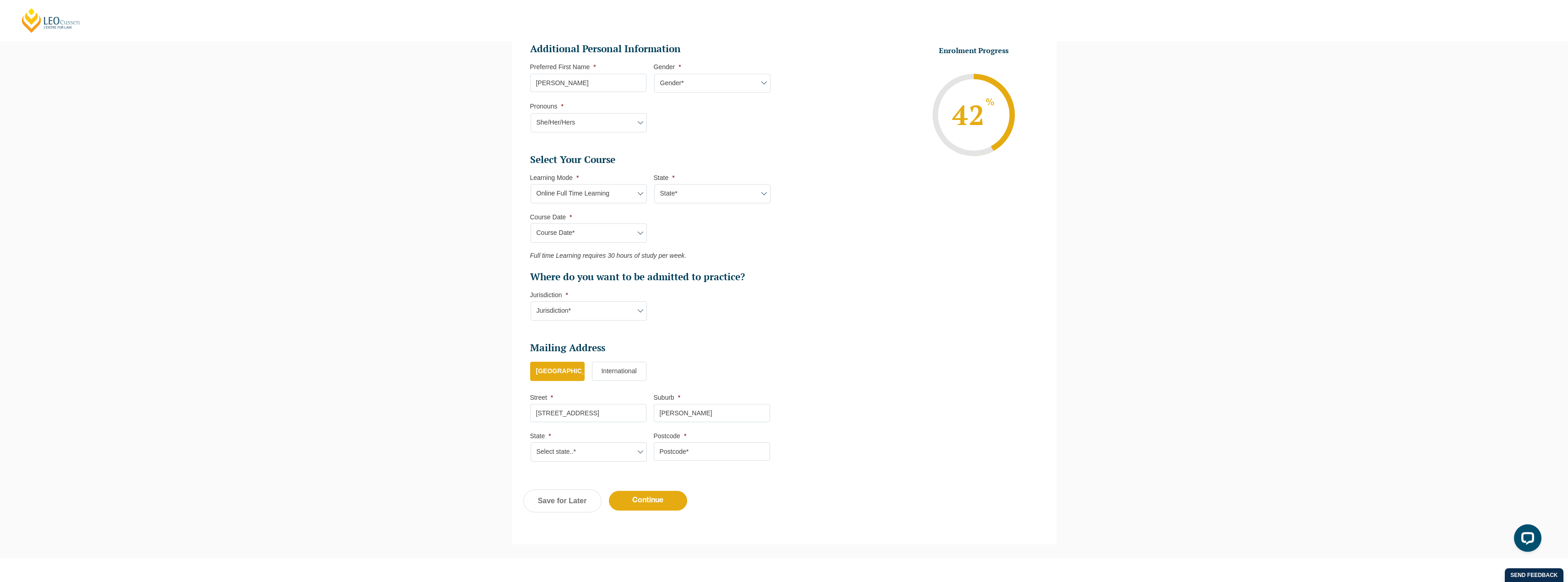
select select "VIC"
type input "3103"
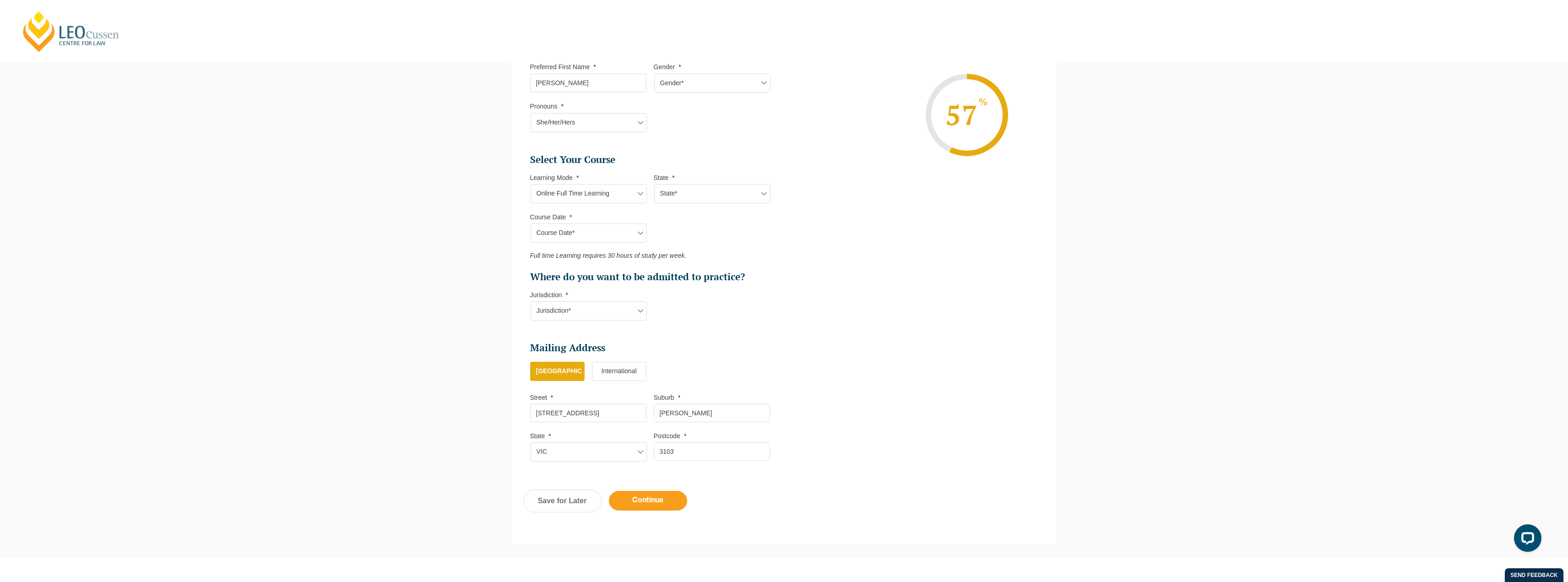
click at [661, 504] on input "Continue" at bounding box center [648, 501] width 78 height 20
select select "Online Full Time Learning"
select select "National ([GEOGRAPHIC_DATA], [GEOGRAPHIC_DATA], [GEOGRAPHIC_DATA], [GEOGRAPHIC_…"
select select
select select "[DATE] ([DATE] to [DATE])"
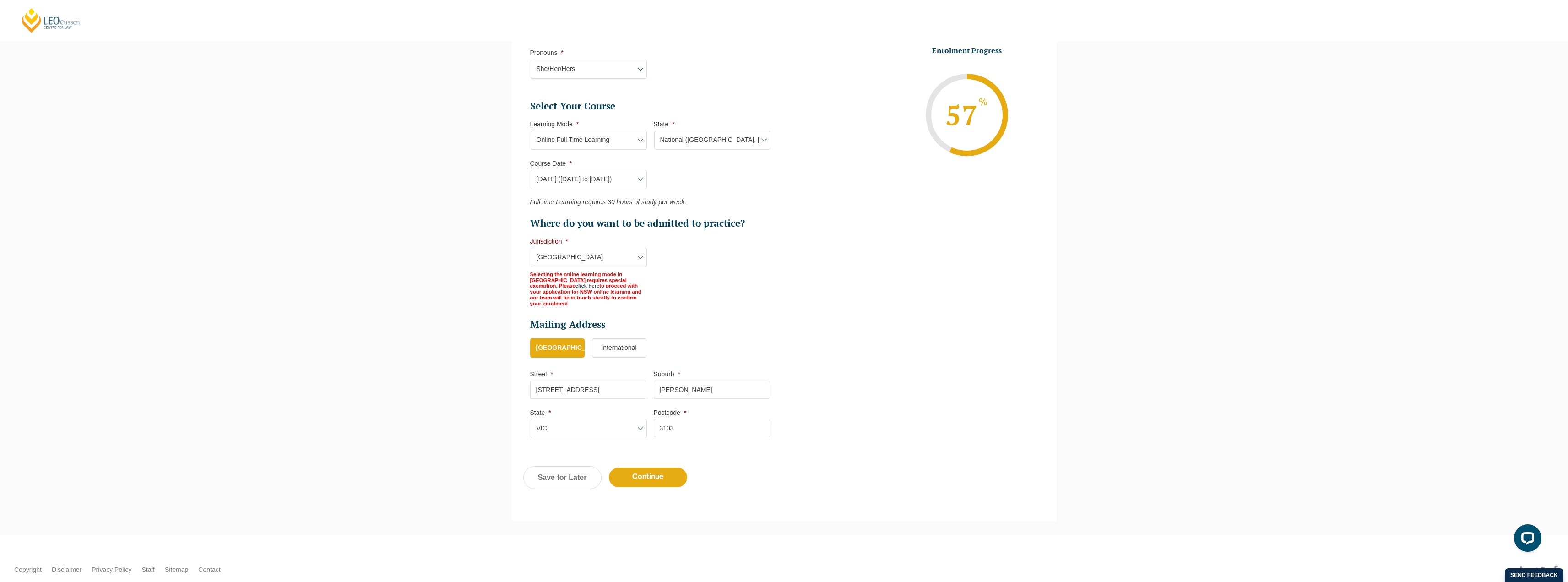
scroll to position [312, 0]
